Goal: Task Accomplishment & Management: Manage account settings

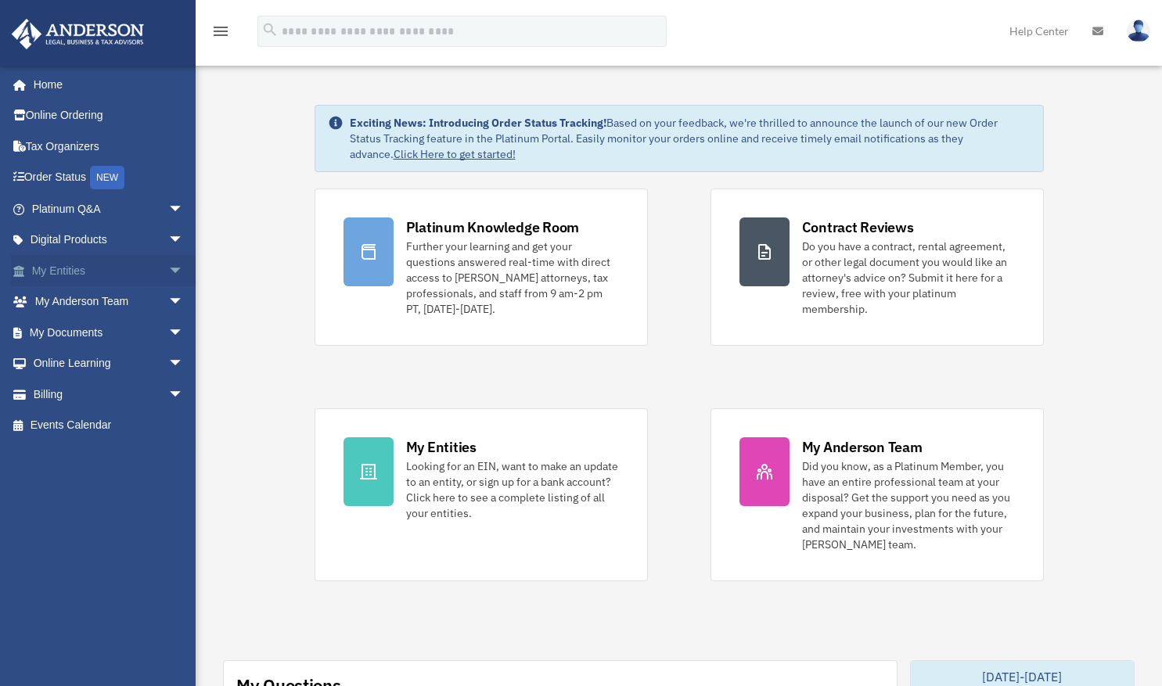
click at [77, 268] on link "My Entities arrow_drop_down" at bounding box center [109, 270] width 196 height 31
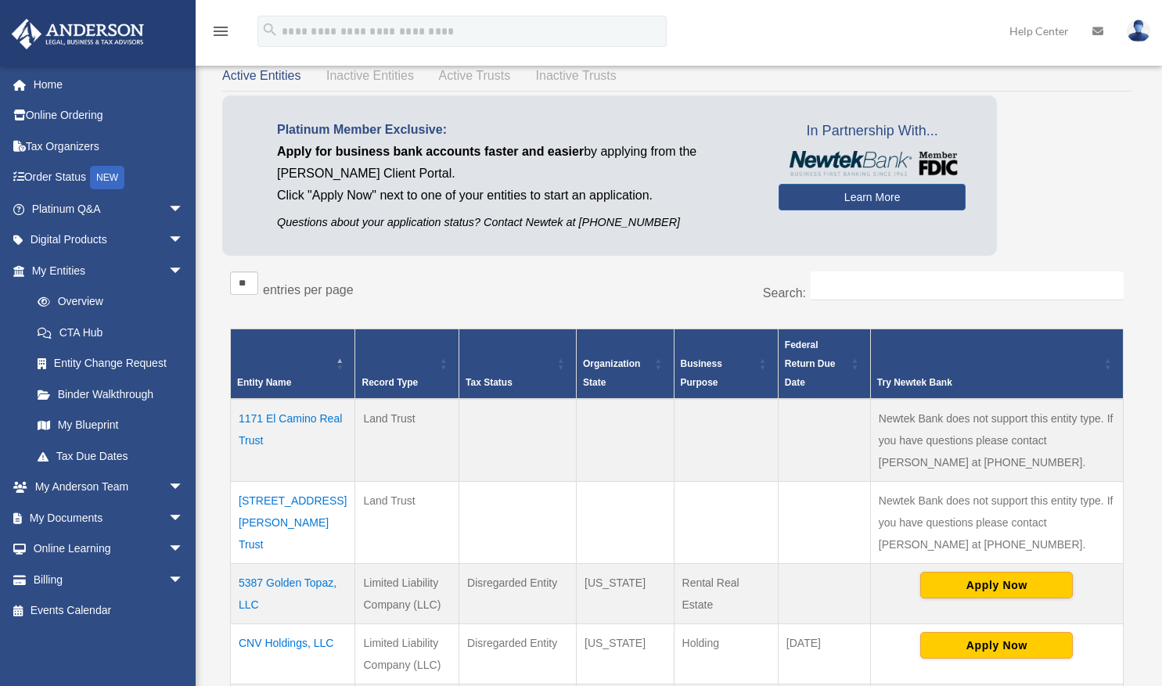
scroll to position [663, 0]
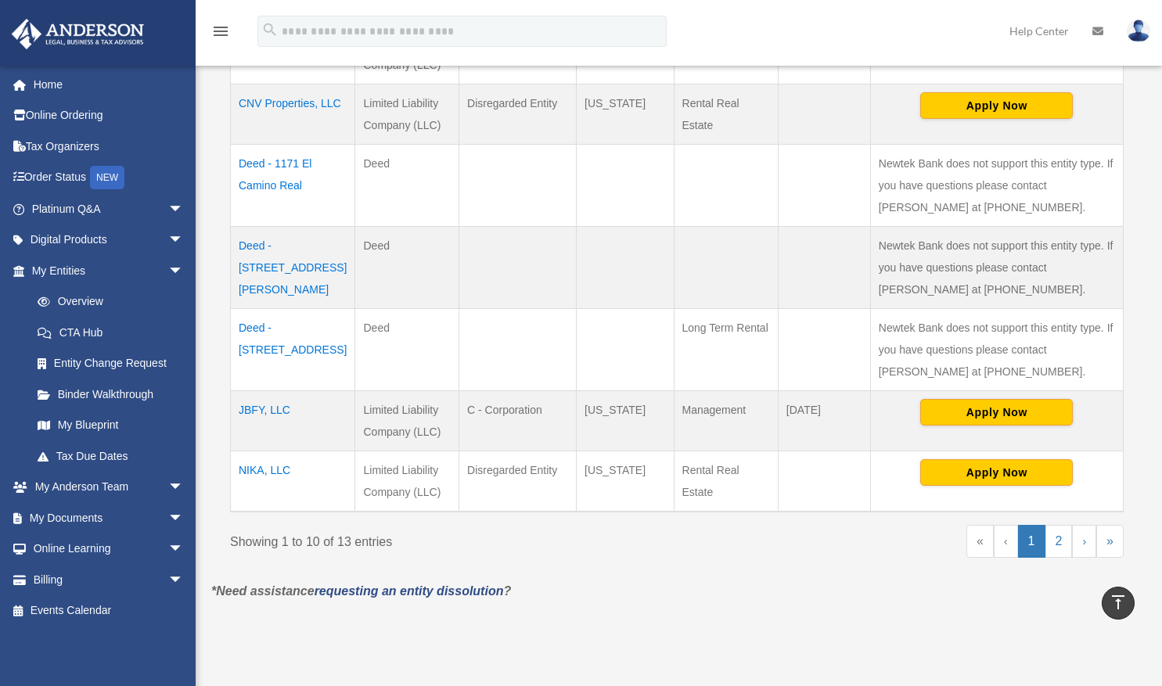
click at [77, 268] on link "My Entities arrow_drop_down" at bounding box center [105, 270] width 189 height 31
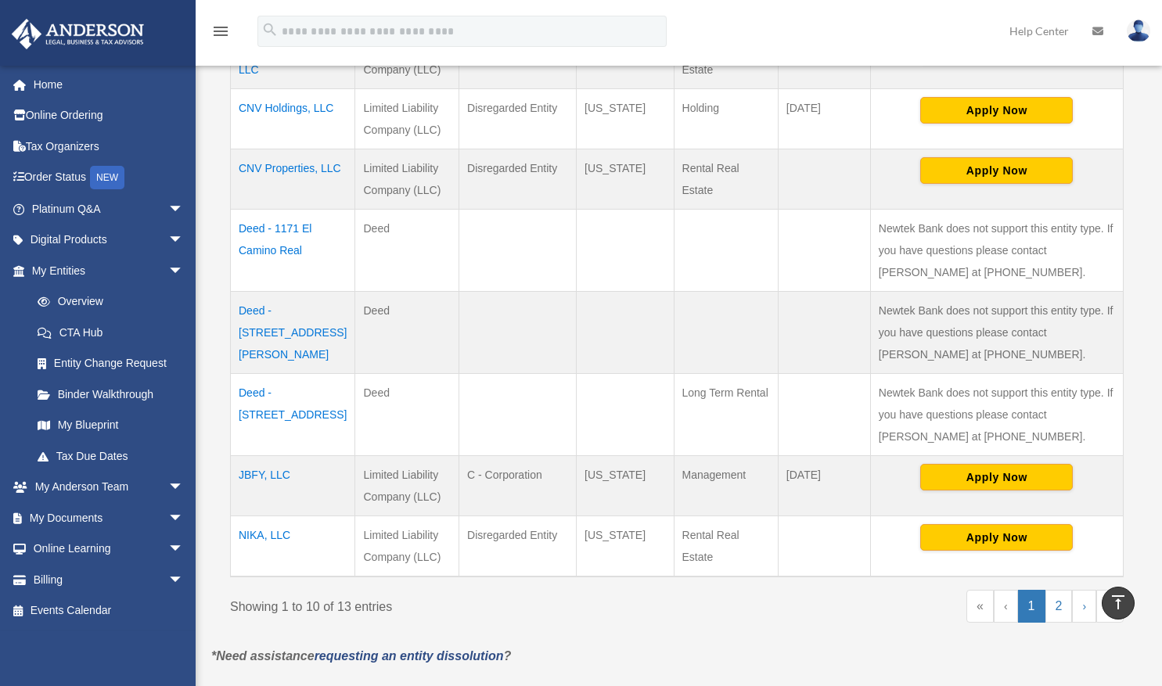
scroll to position [582, 0]
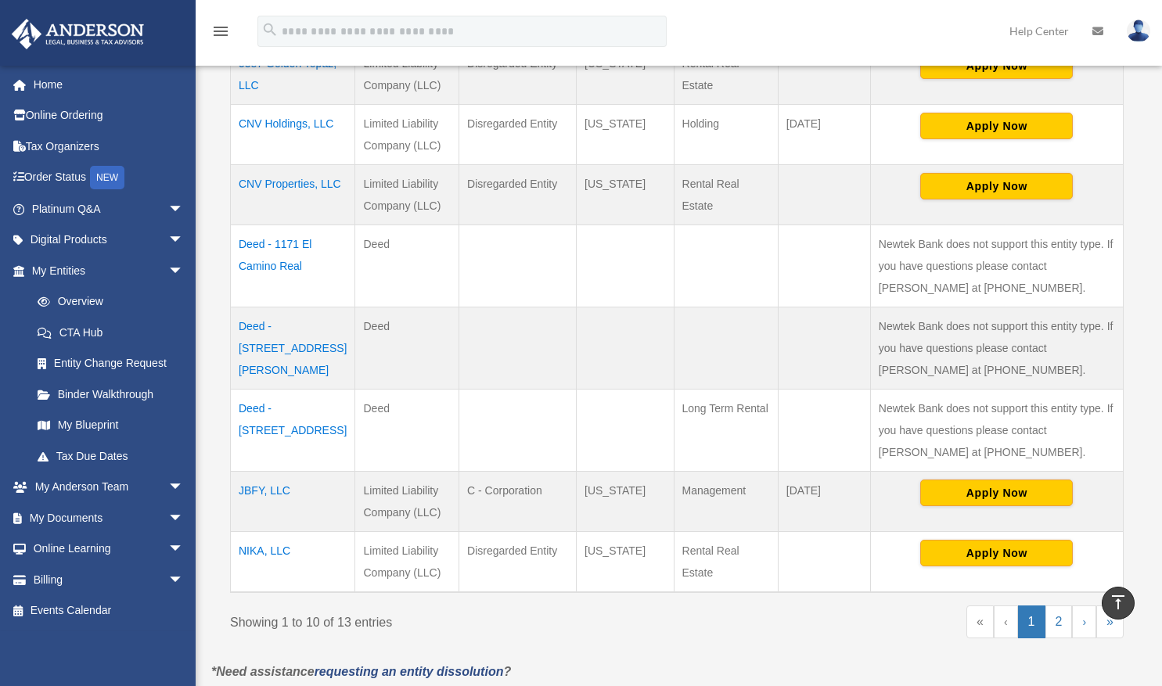
click at [301, 185] on td "CNV Properties, LLC" at bounding box center [293, 195] width 124 height 60
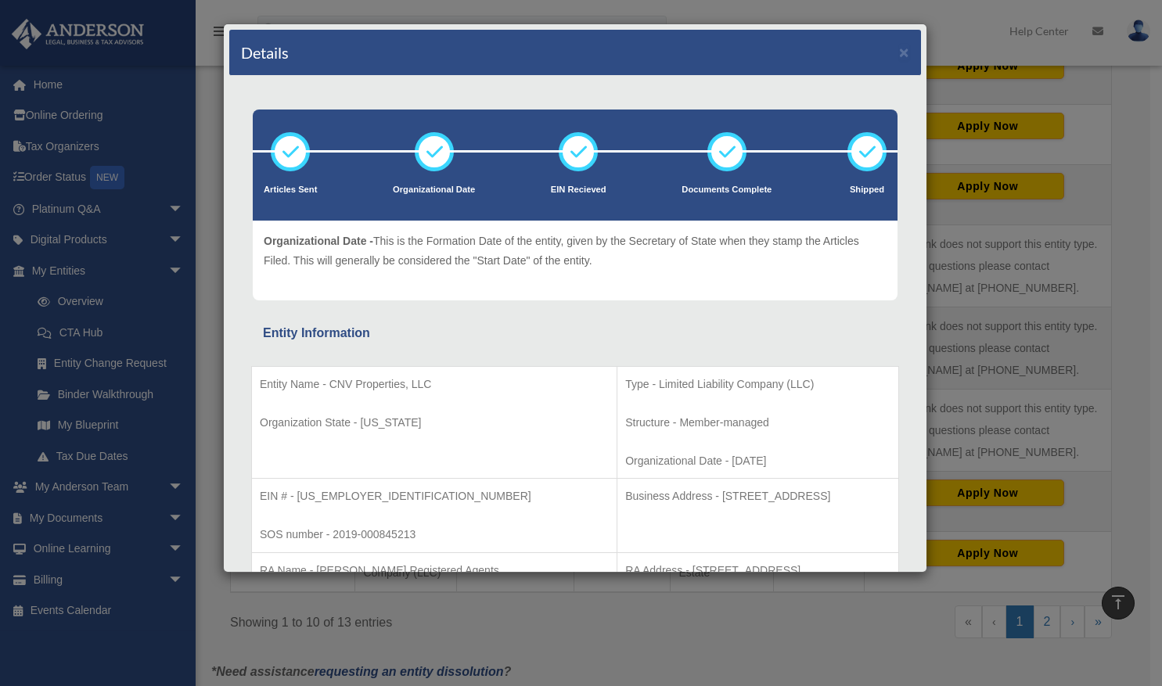
scroll to position [2, 0]
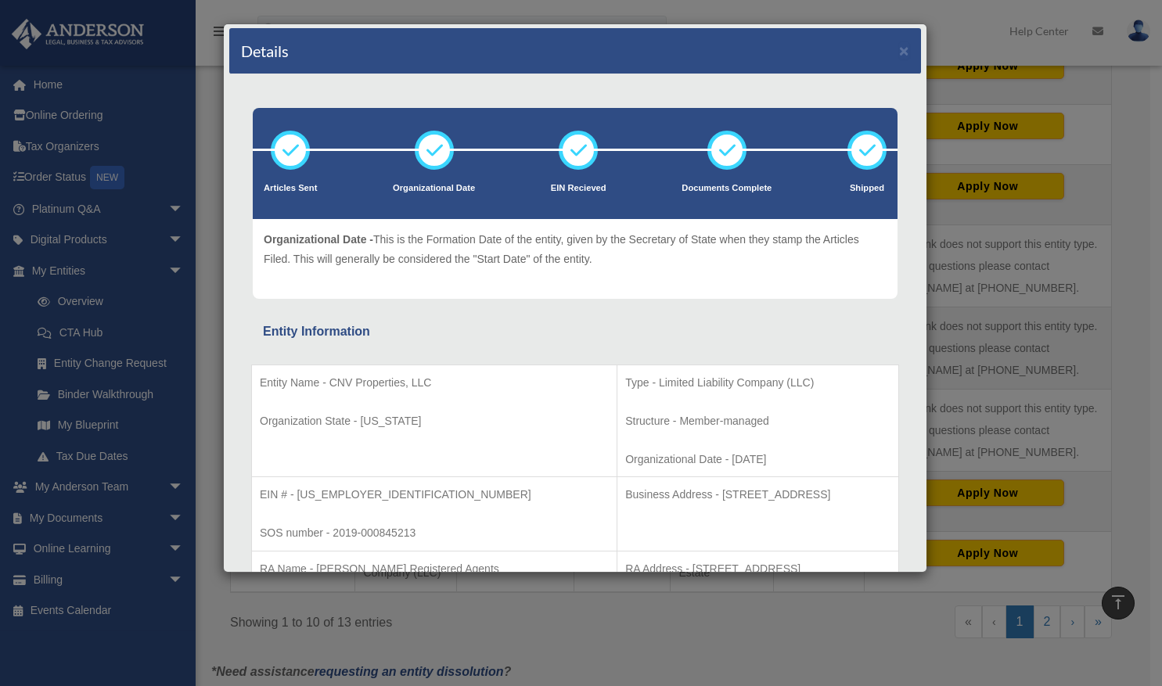
click at [73, 271] on div "Details × Articles Sent Organizational Date" at bounding box center [581, 343] width 1162 height 686
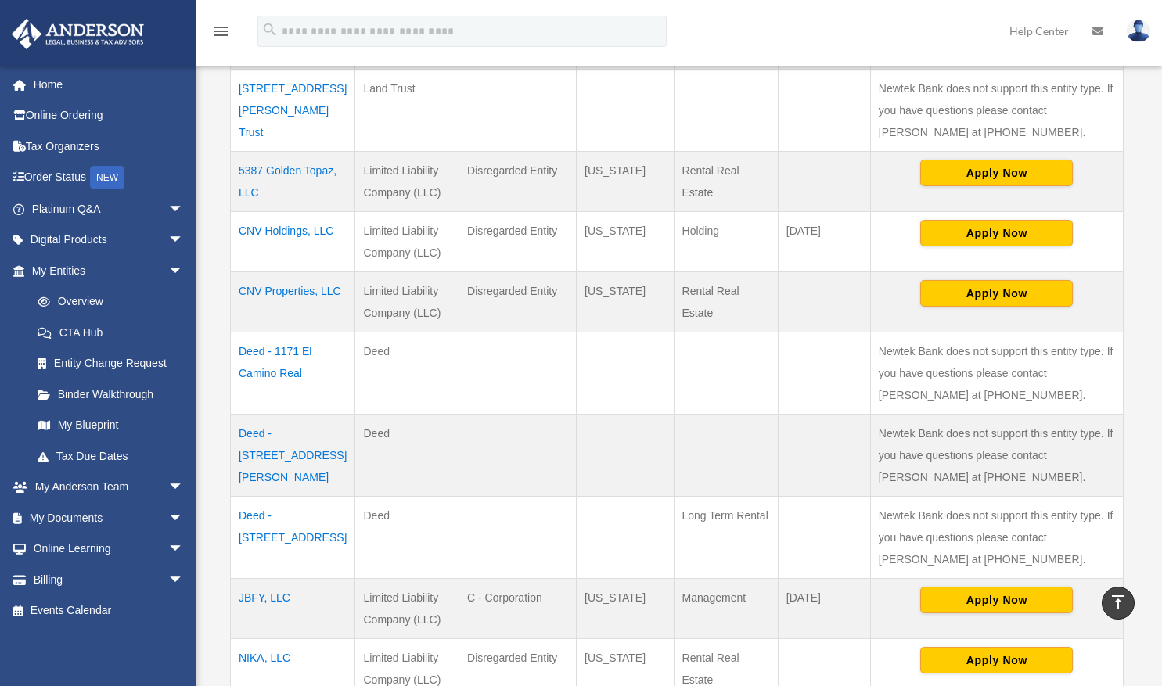
scroll to position [474, 0]
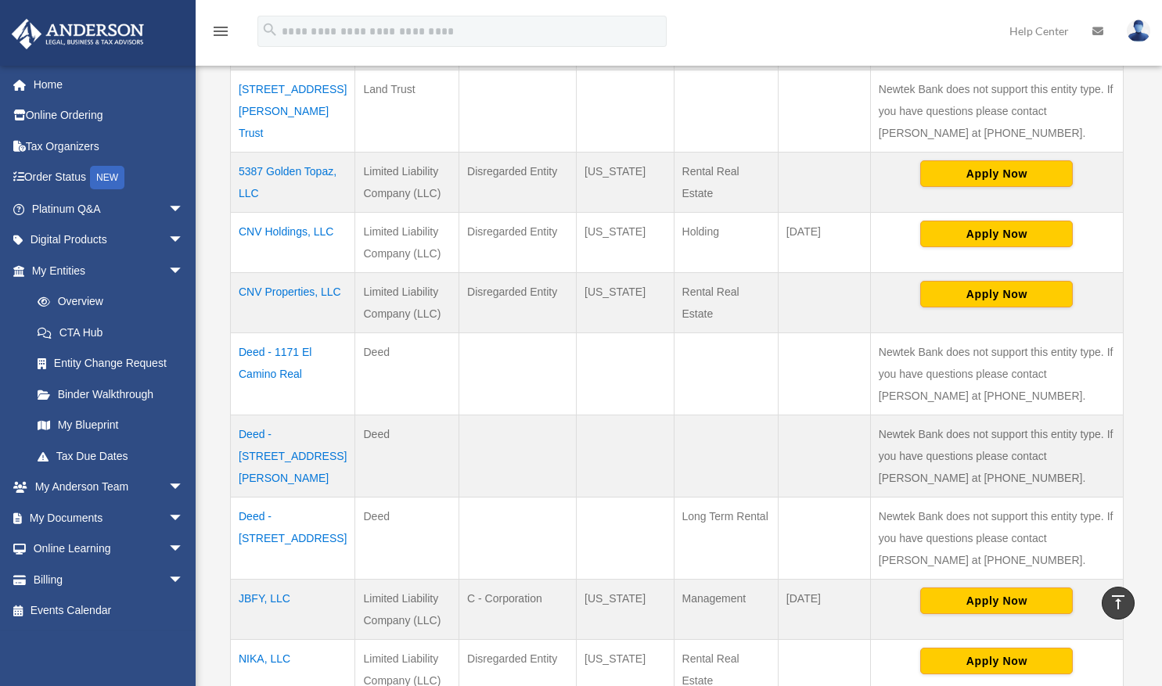
click at [264, 229] on td "CNV Holdings, LLC" at bounding box center [293, 243] width 124 height 60
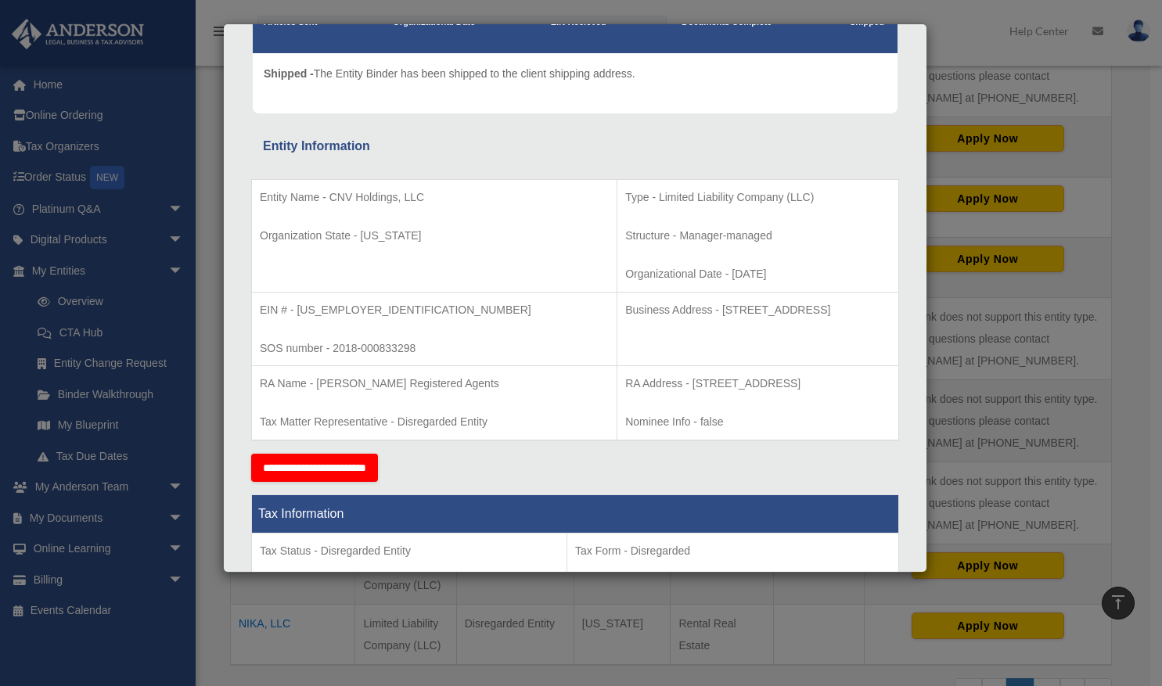
scroll to position [0, 0]
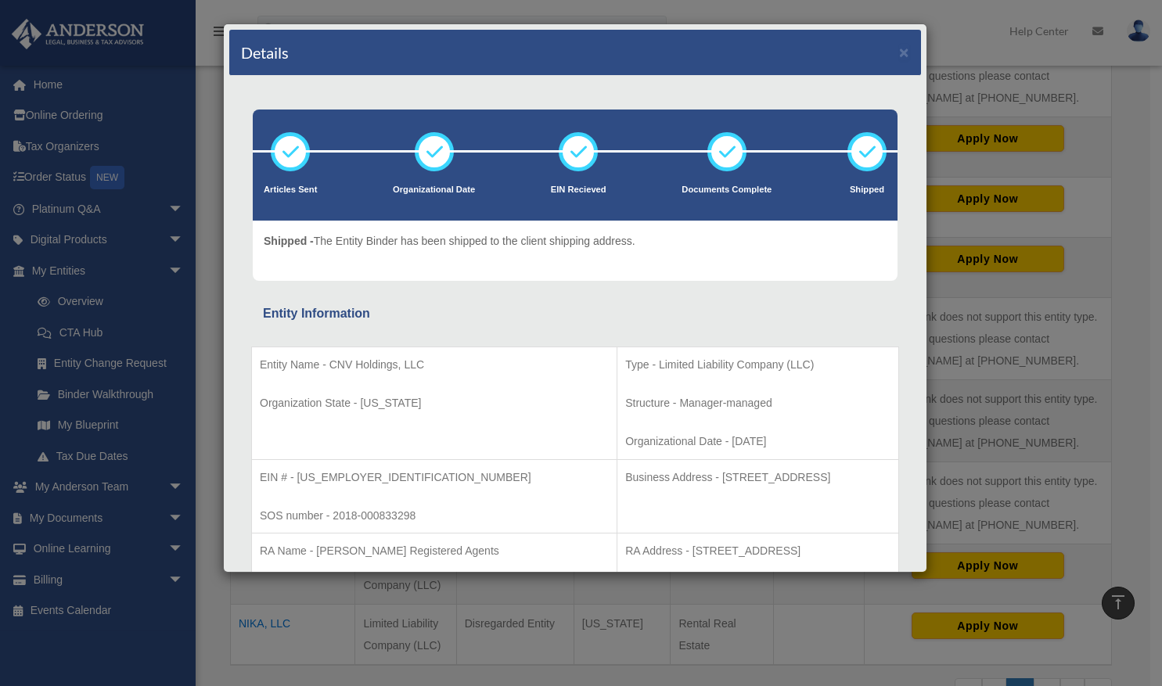
click at [56, 272] on div "Details × Articles Sent Organizational Date" at bounding box center [581, 343] width 1162 height 686
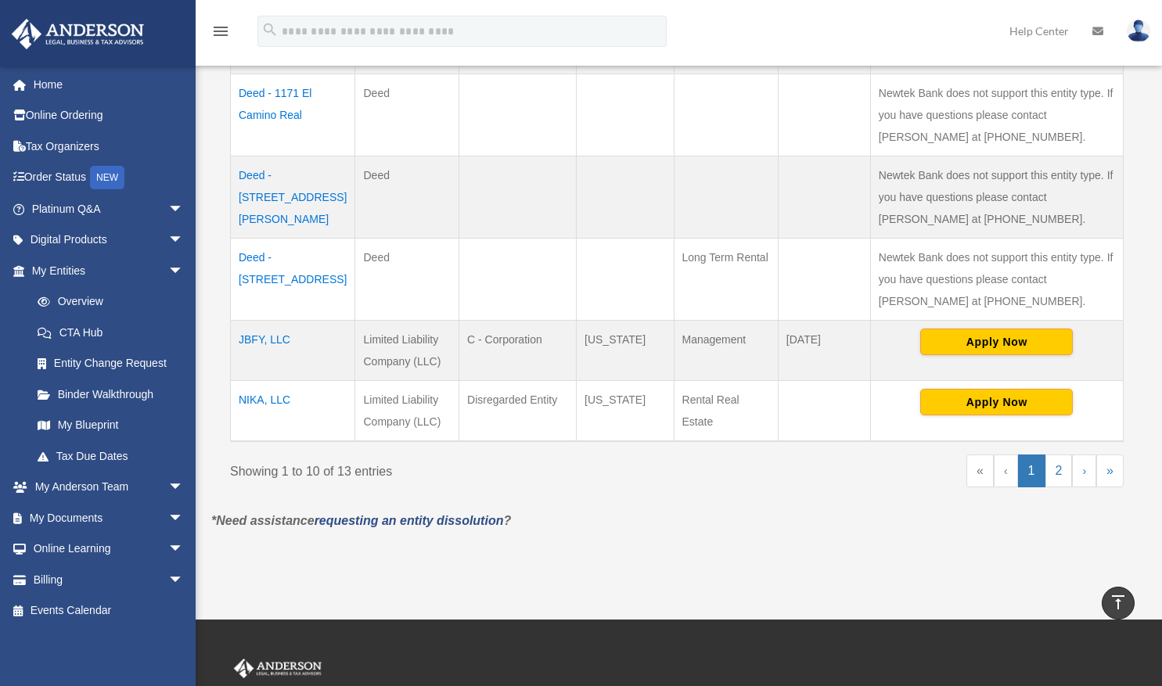
scroll to position [733, 0]
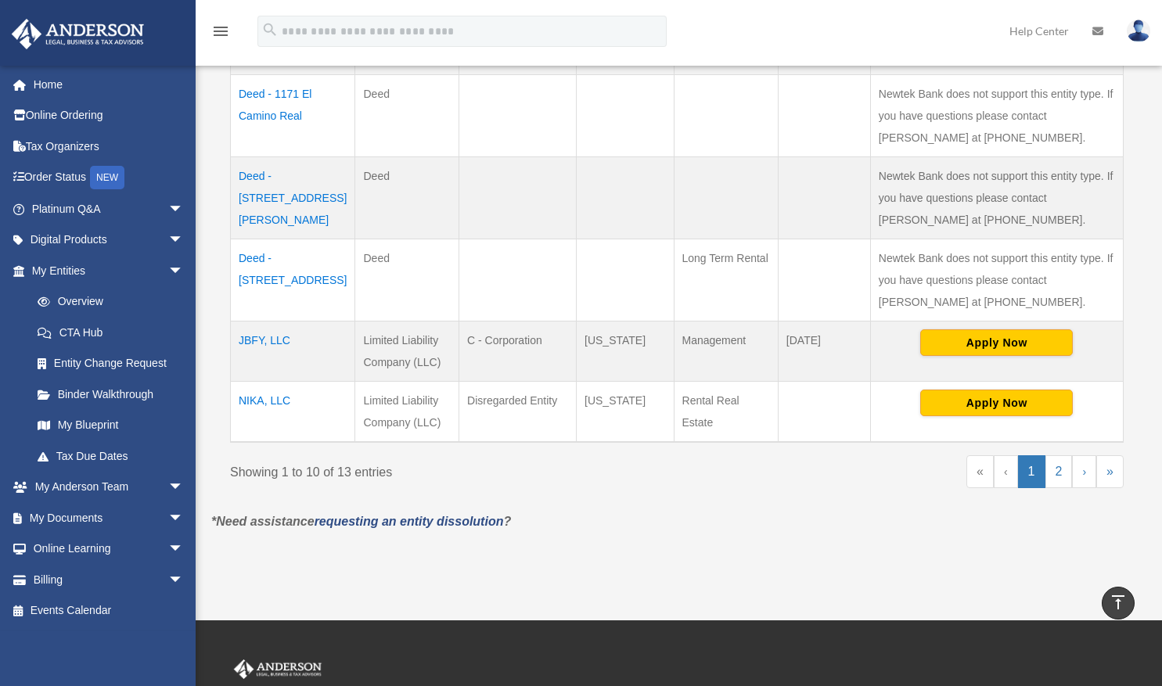
click at [278, 337] on td "JBFY, LLC" at bounding box center [293, 352] width 124 height 60
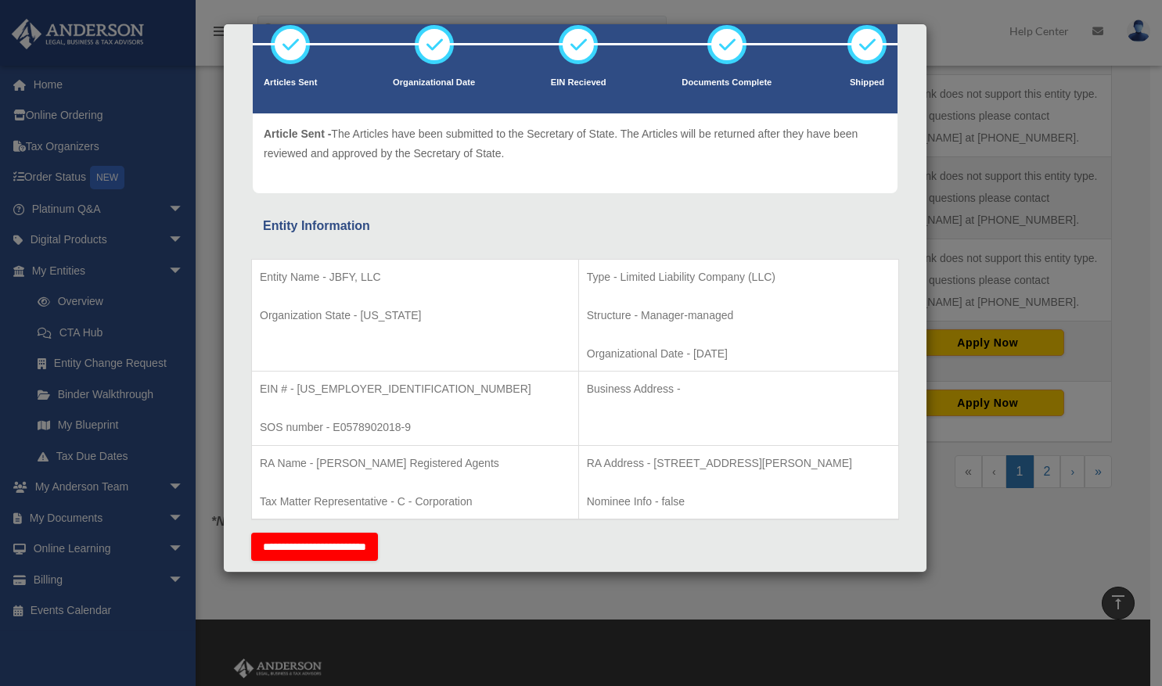
scroll to position [107, 0]
click at [68, 272] on div "Details × Articles Sent Organizational Date" at bounding box center [581, 343] width 1162 height 686
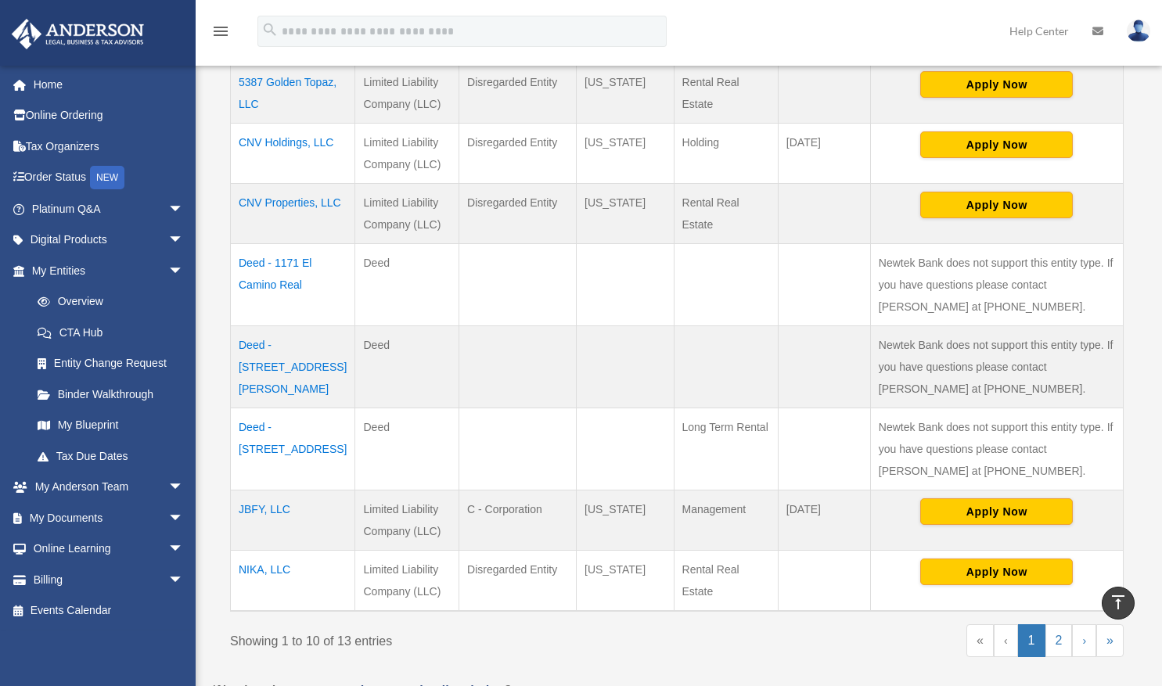
scroll to position [563, 0]
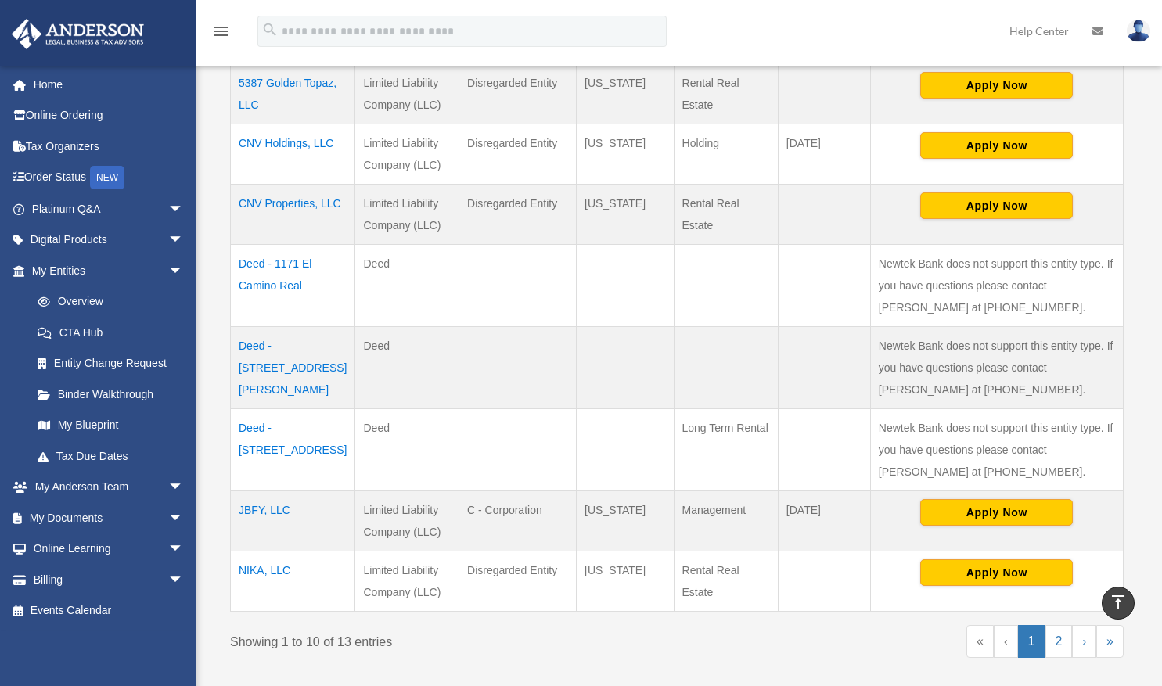
click at [284, 139] on td "CNV Holdings, LLC" at bounding box center [293, 154] width 124 height 60
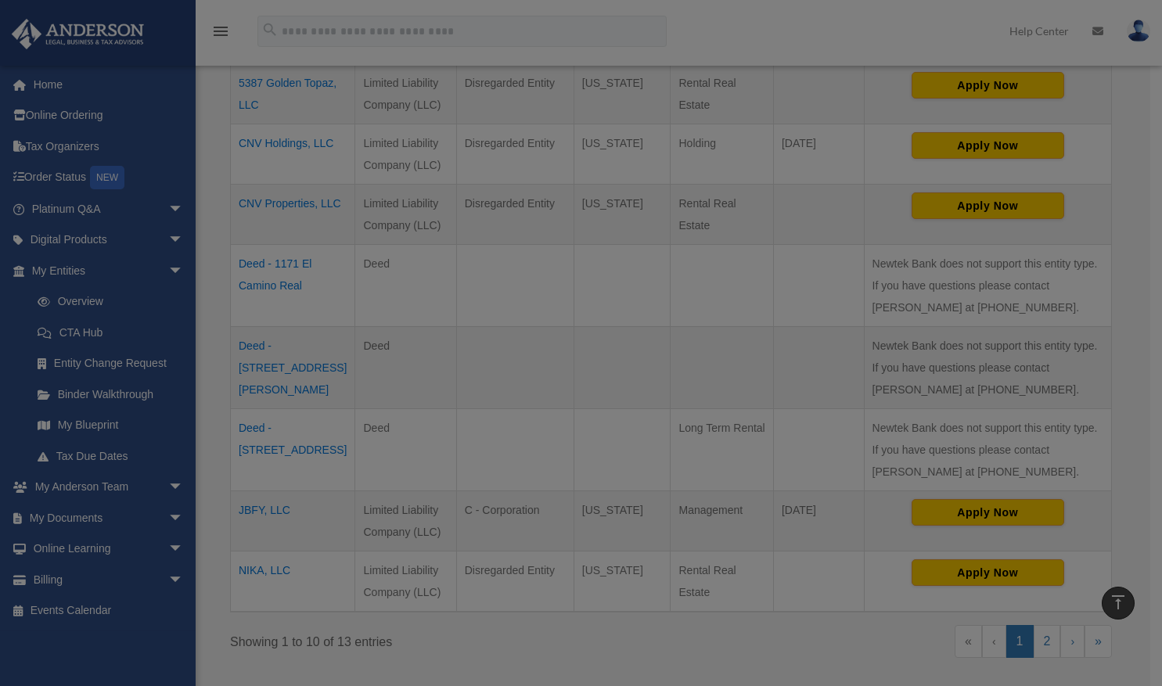
scroll to position [0, 0]
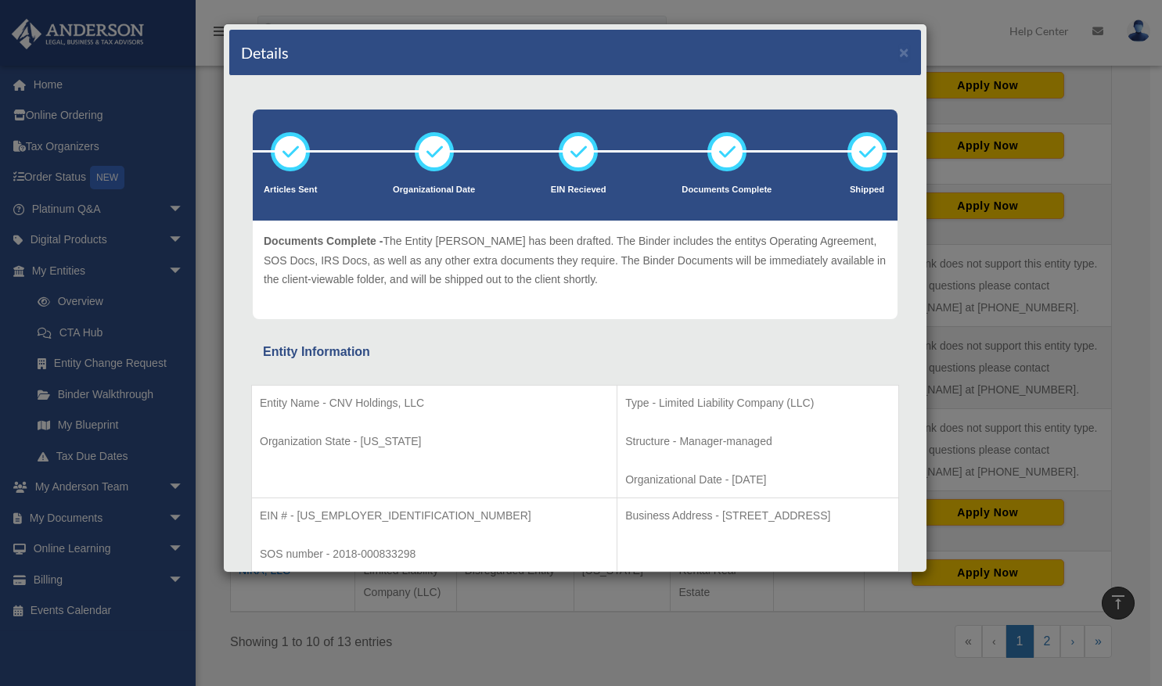
click at [1140, 30] on div "Details × Articles Sent Organizational Date" at bounding box center [581, 343] width 1162 height 686
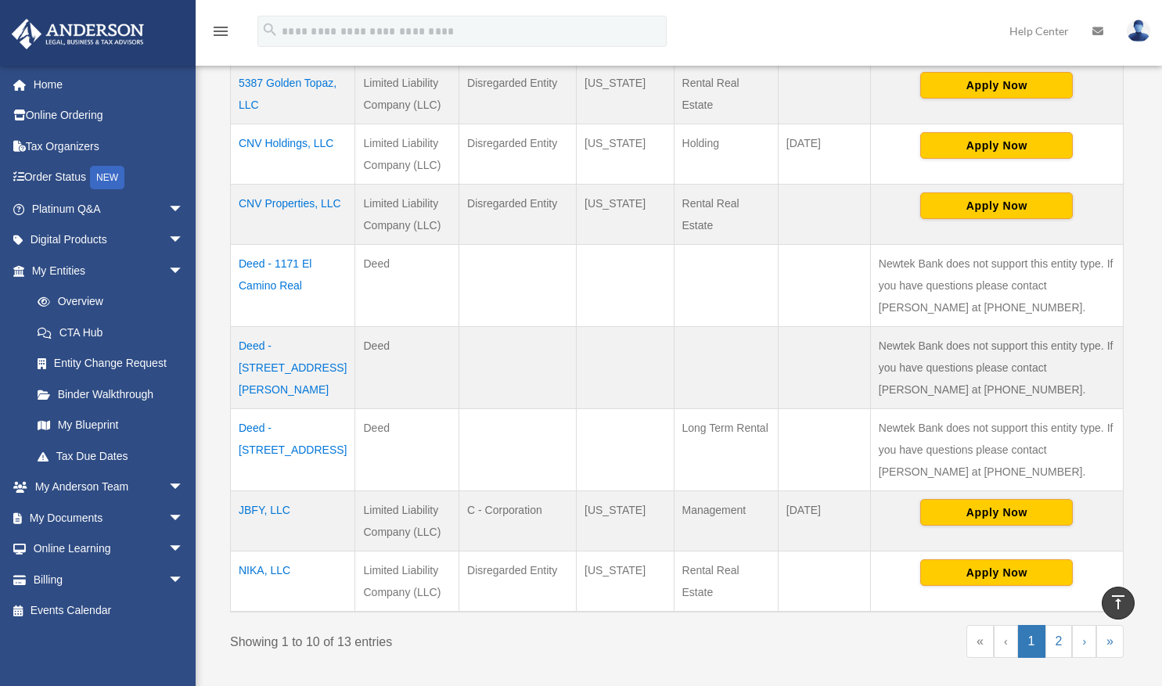
click at [1140, 30] on img at bounding box center [1138, 31] width 23 height 23
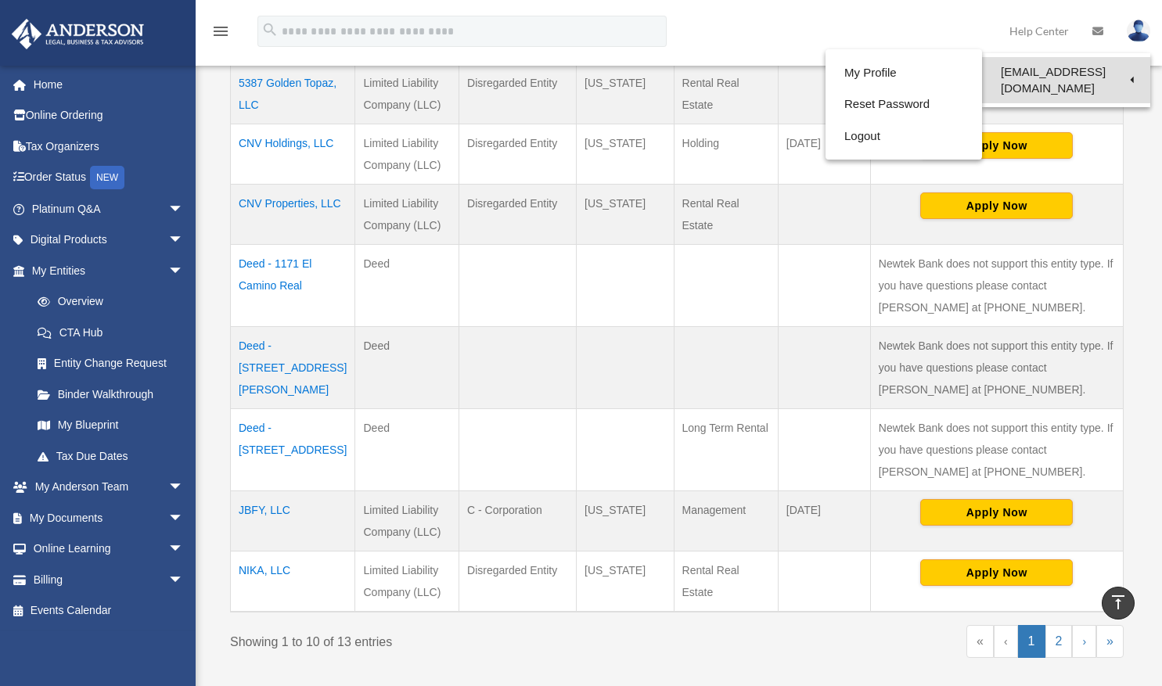
click at [1061, 79] on link "[EMAIL_ADDRESS][DOMAIN_NAME]" at bounding box center [1066, 80] width 168 height 46
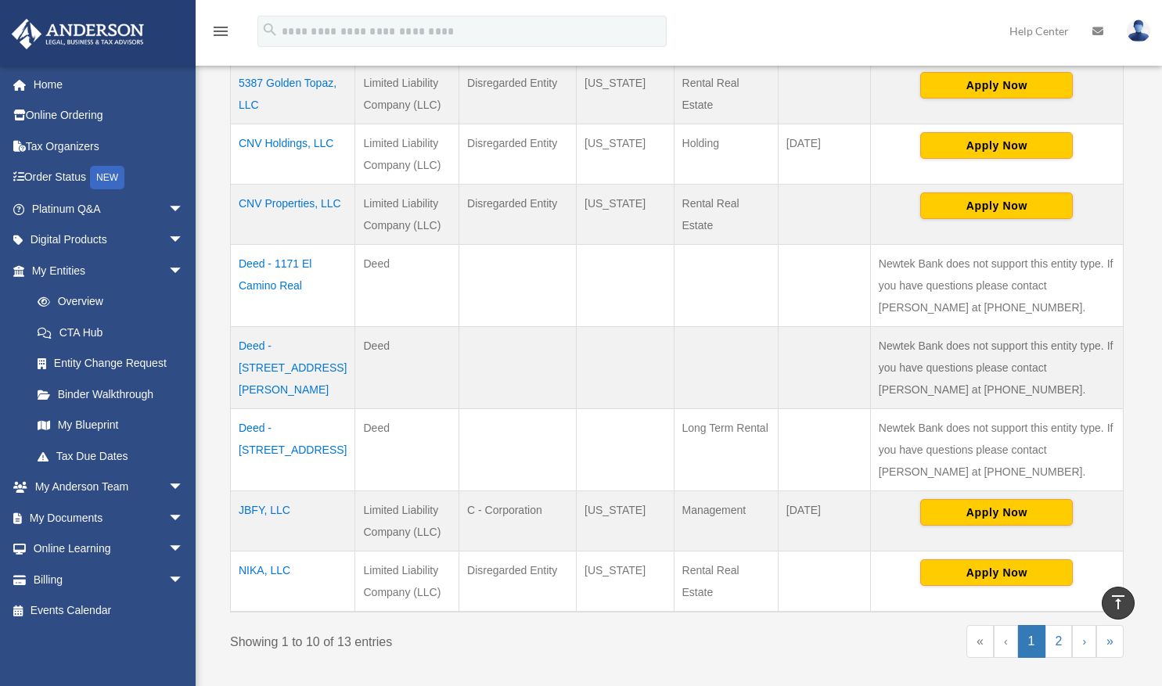
click at [1133, 40] on img at bounding box center [1138, 31] width 23 height 23
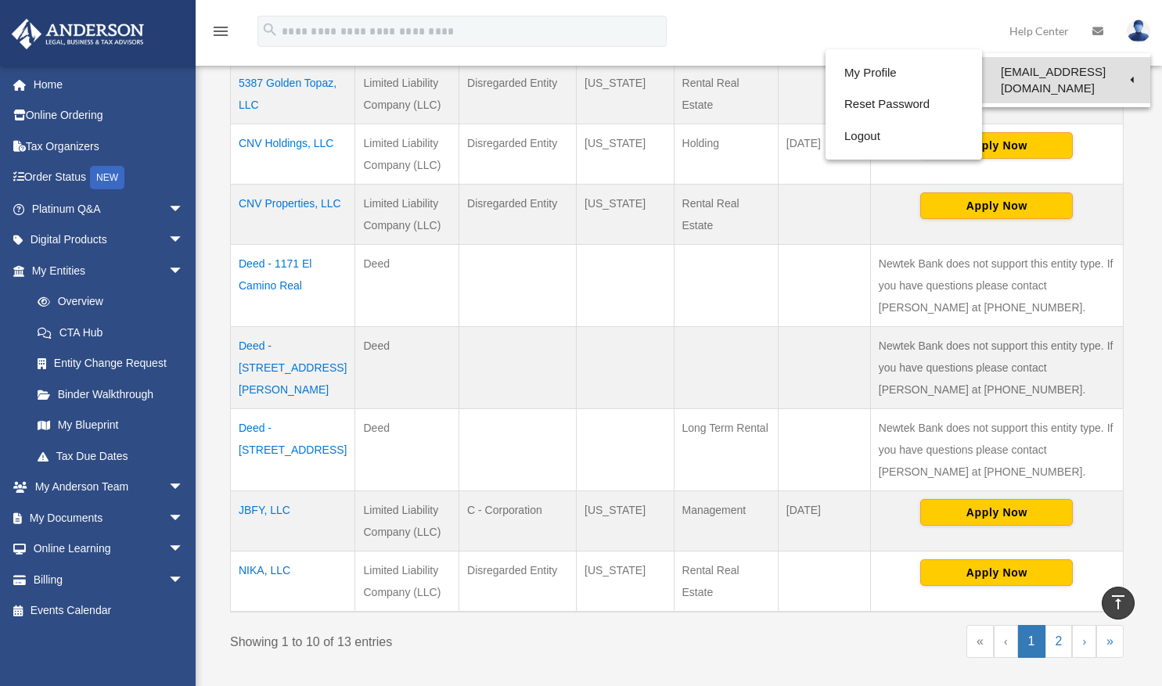
click at [1062, 78] on link "[EMAIL_ADDRESS][DOMAIN_NAME]" at bounding box center [1066, 80] width 168 height 46
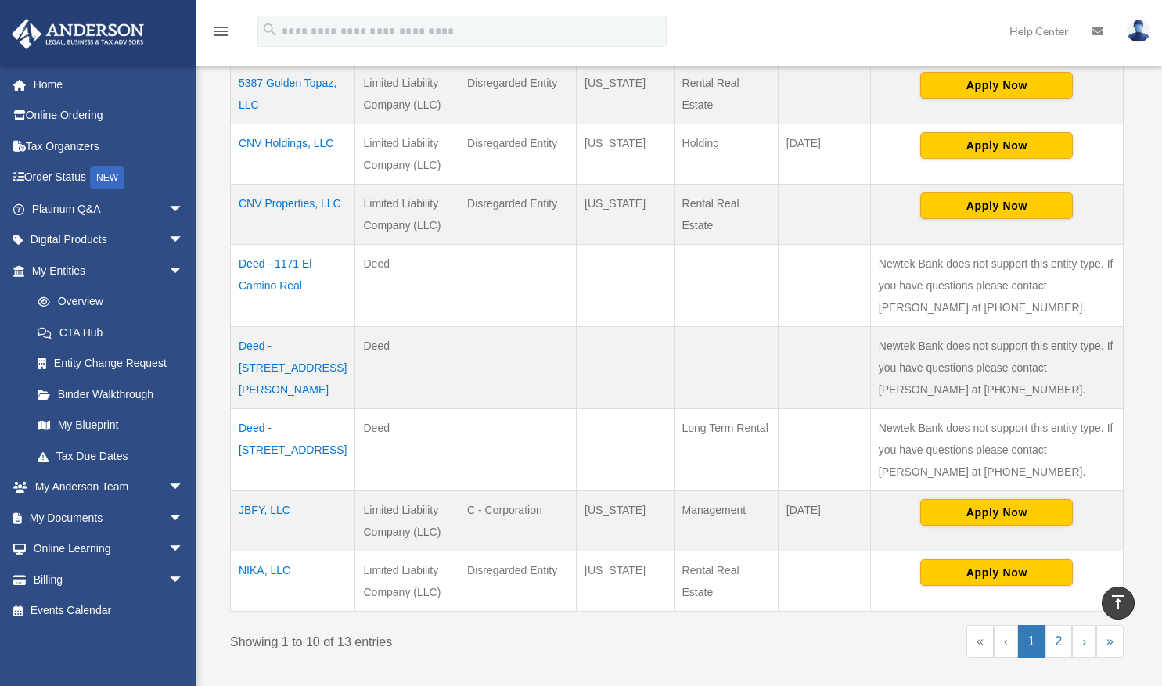
click at [1140, 38] on img at bounding box center [1138, 31] width 23 height 23
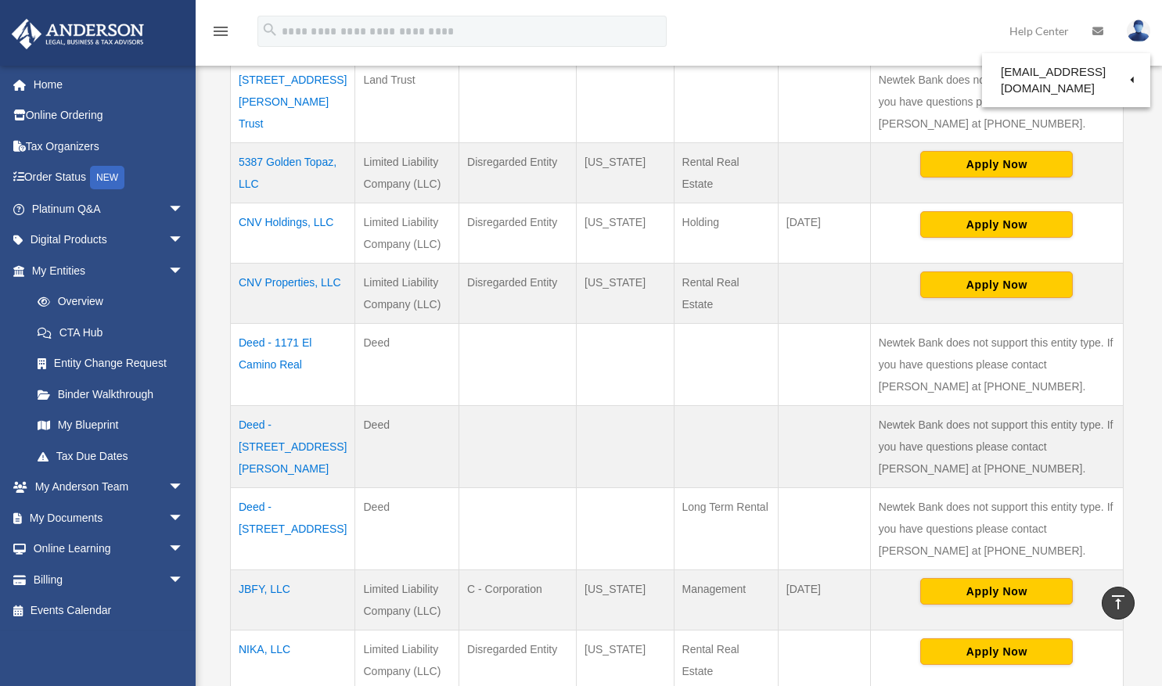
scroll to position [484, 0]
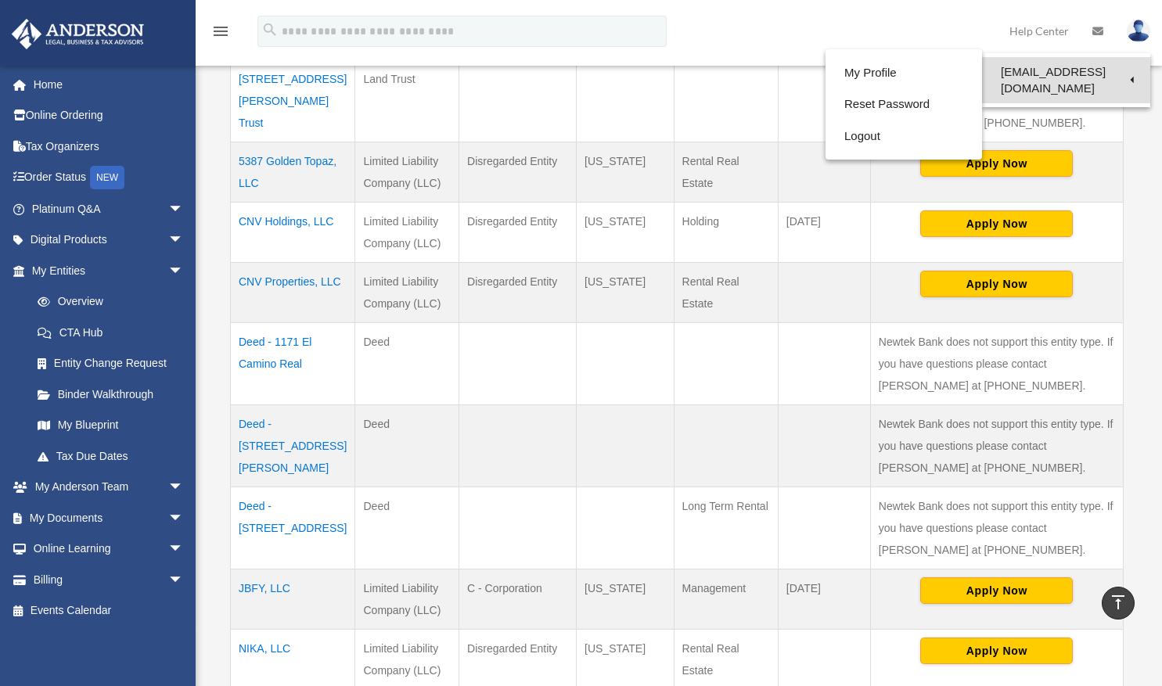
click at [1046, 77] on link "[EMAIL_ADDRESS][DOMAIN_NAME]" at bounding box center [1066, 80] width 168 height 46
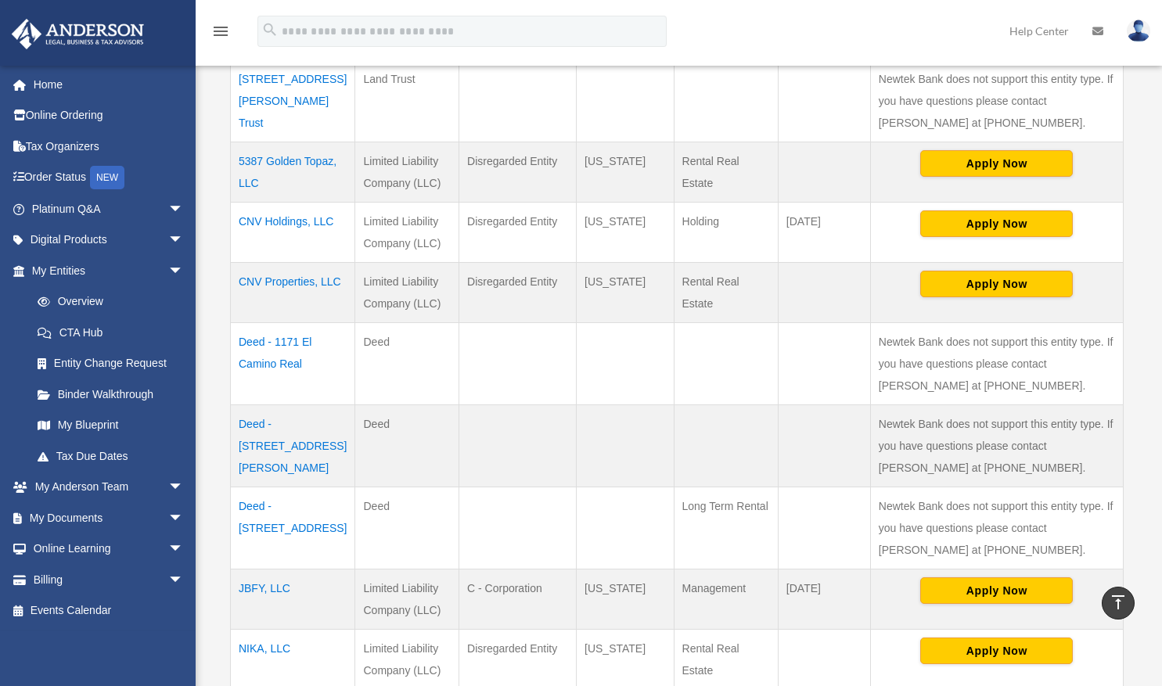
click at [1145, 37] on img at bounding box center [1138, 31] width 23 height 23
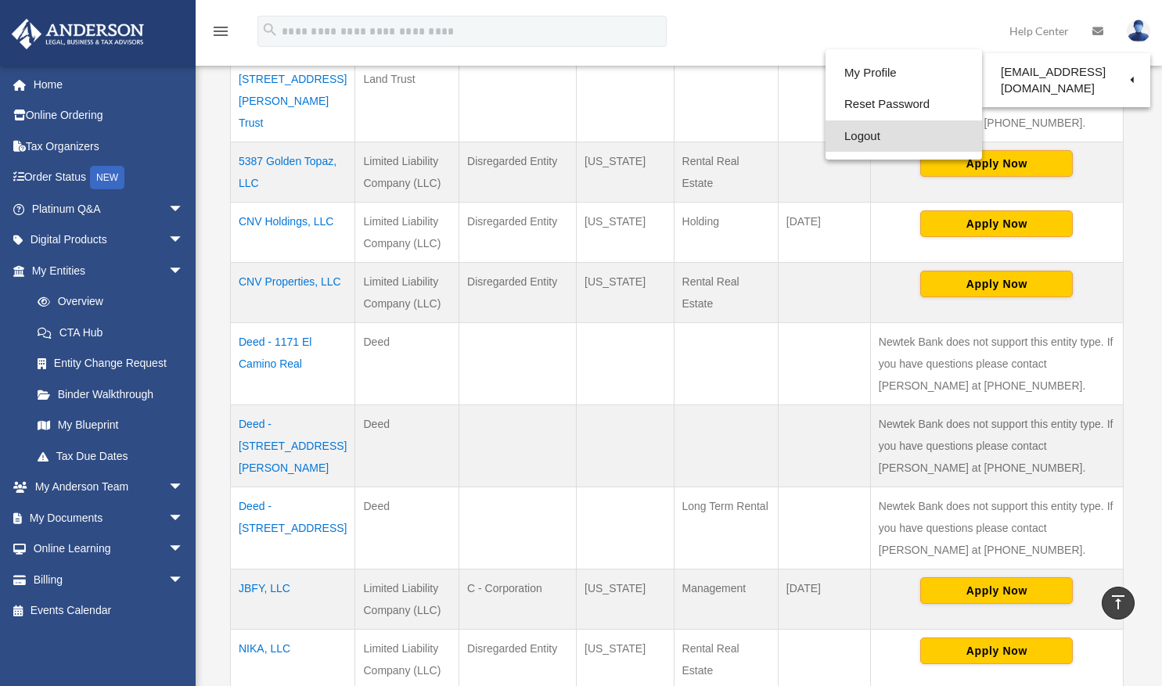
click at [841, 143] on link "Logout" at bounding box center [904, 137] width 157 height 32
